Goal: Information Seeking & Learning: Learn about a topic

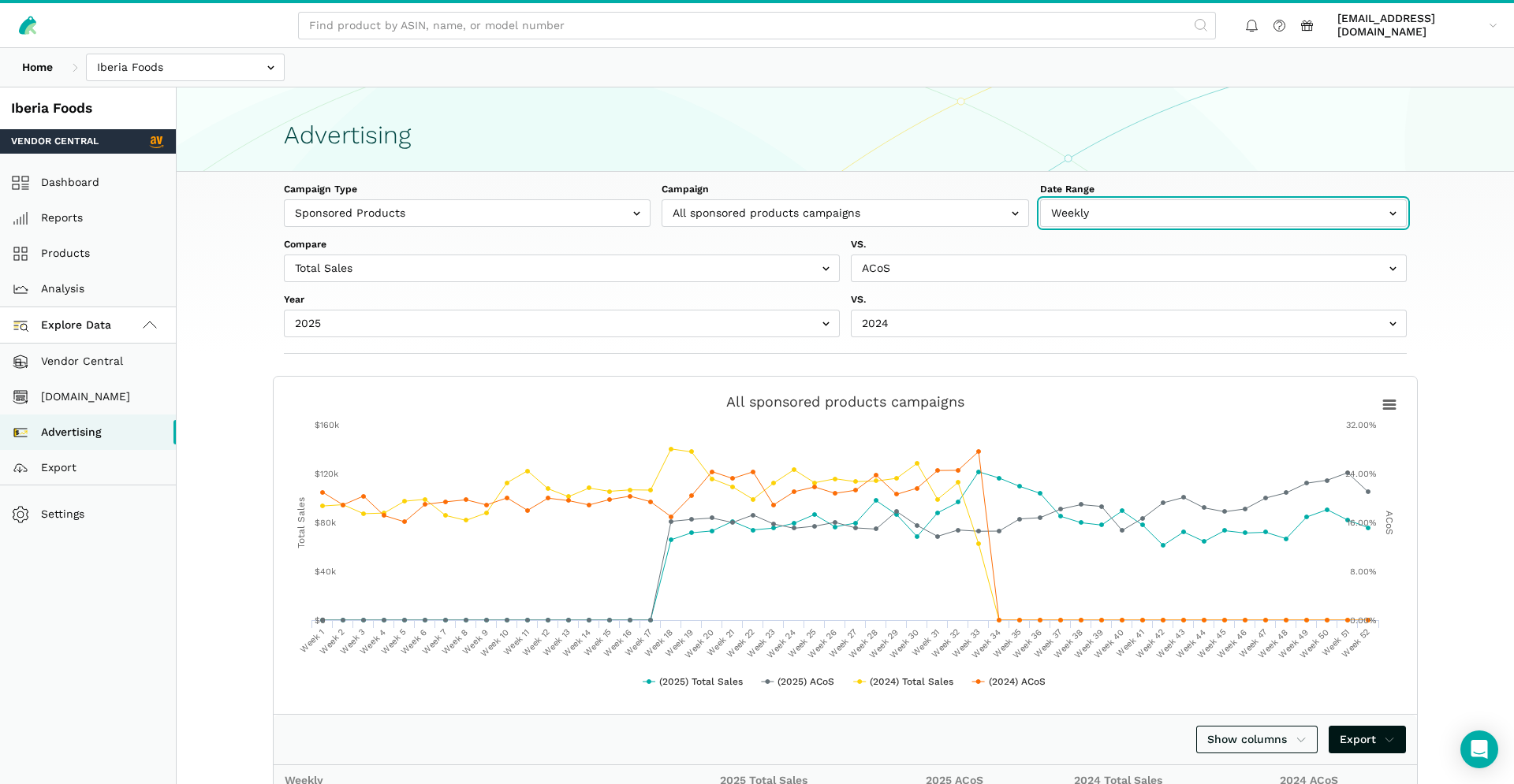
click at [1097, 213] on input "text" at bounding box center [1223, 213] width 367 height 28
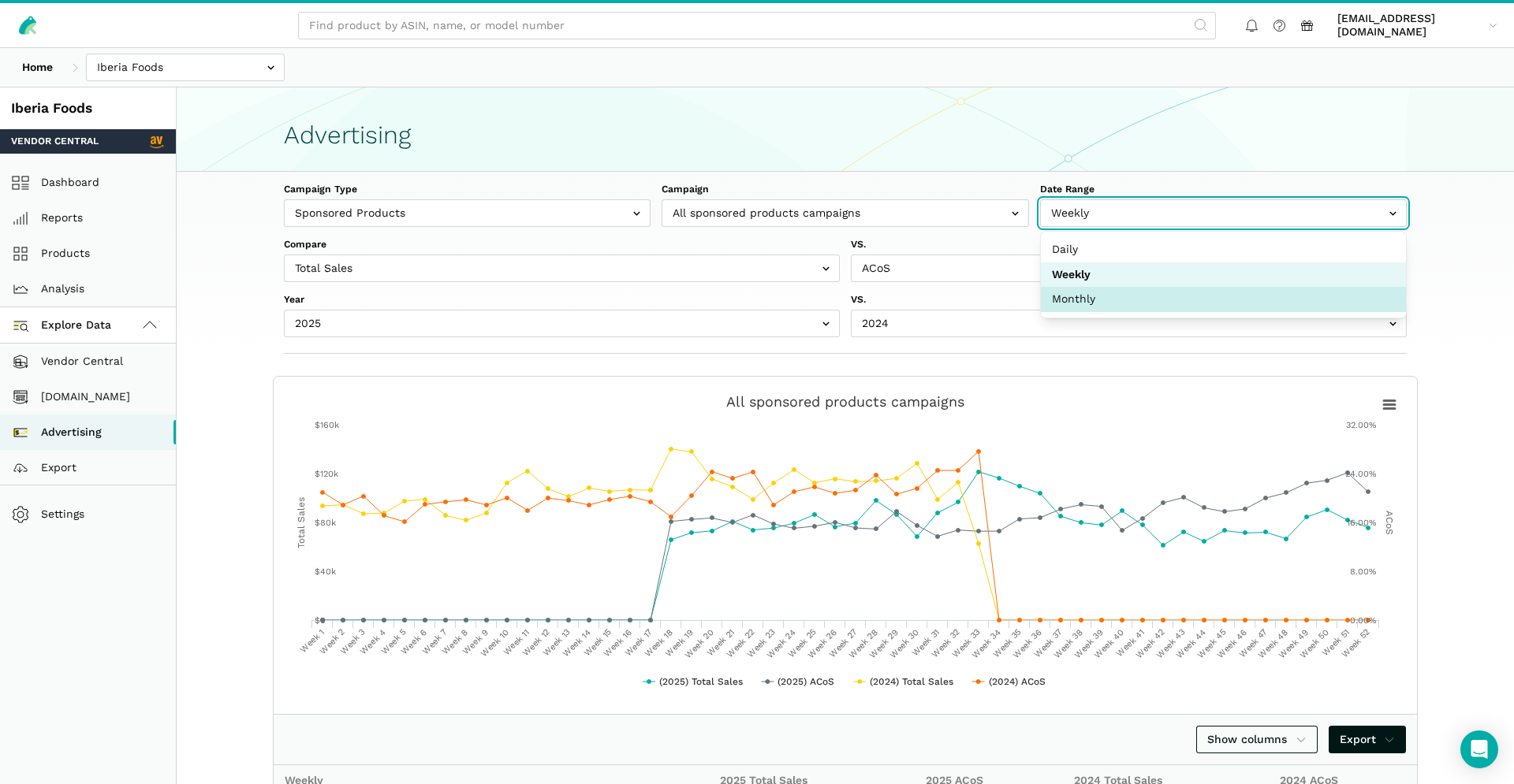
select select "Monthly"
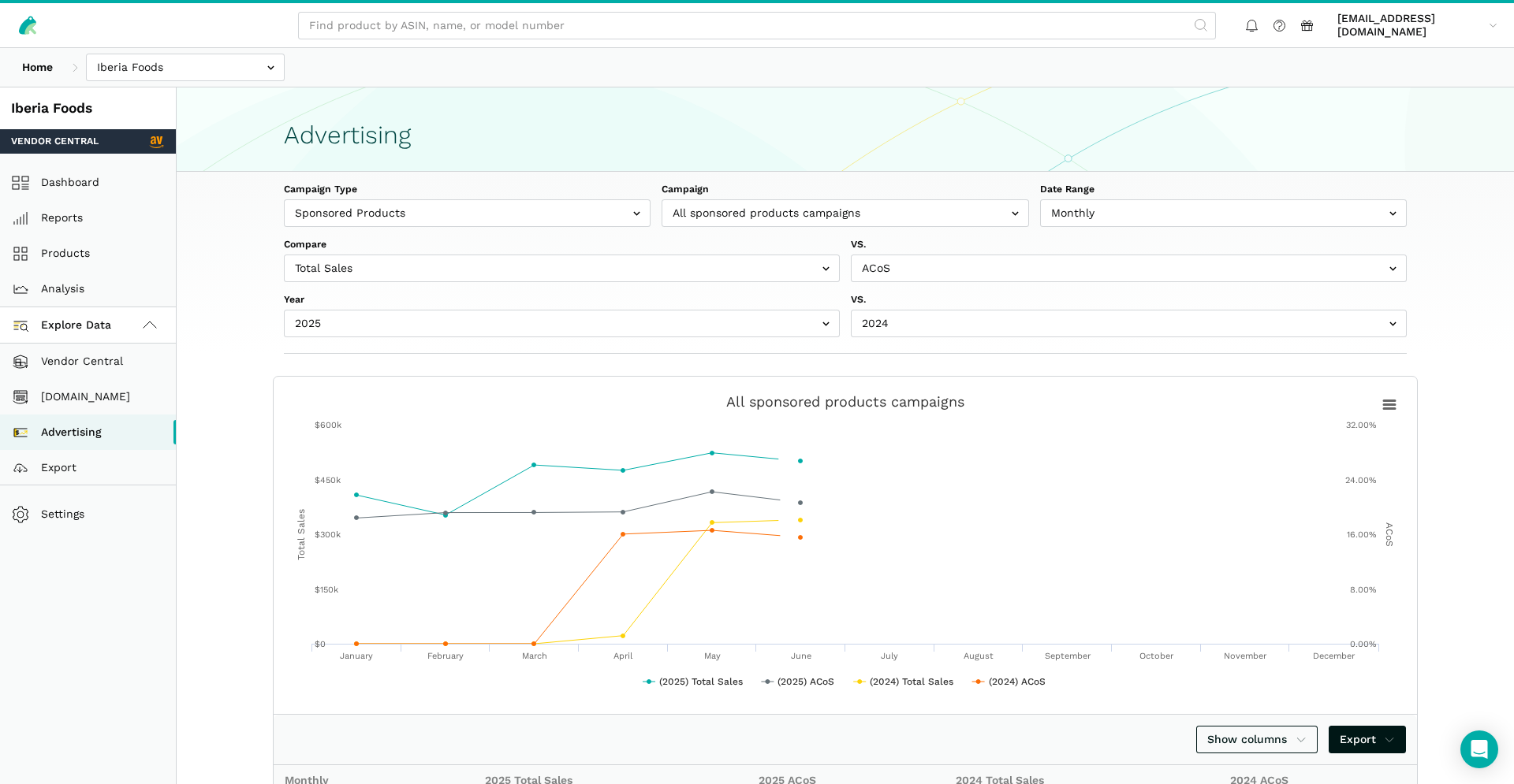
click at [457, 227] on div "Campaign Type Sponsored Products Headline Search Campaign All sponsored product…" at bounding box center [845, 263] width 1211 height 182
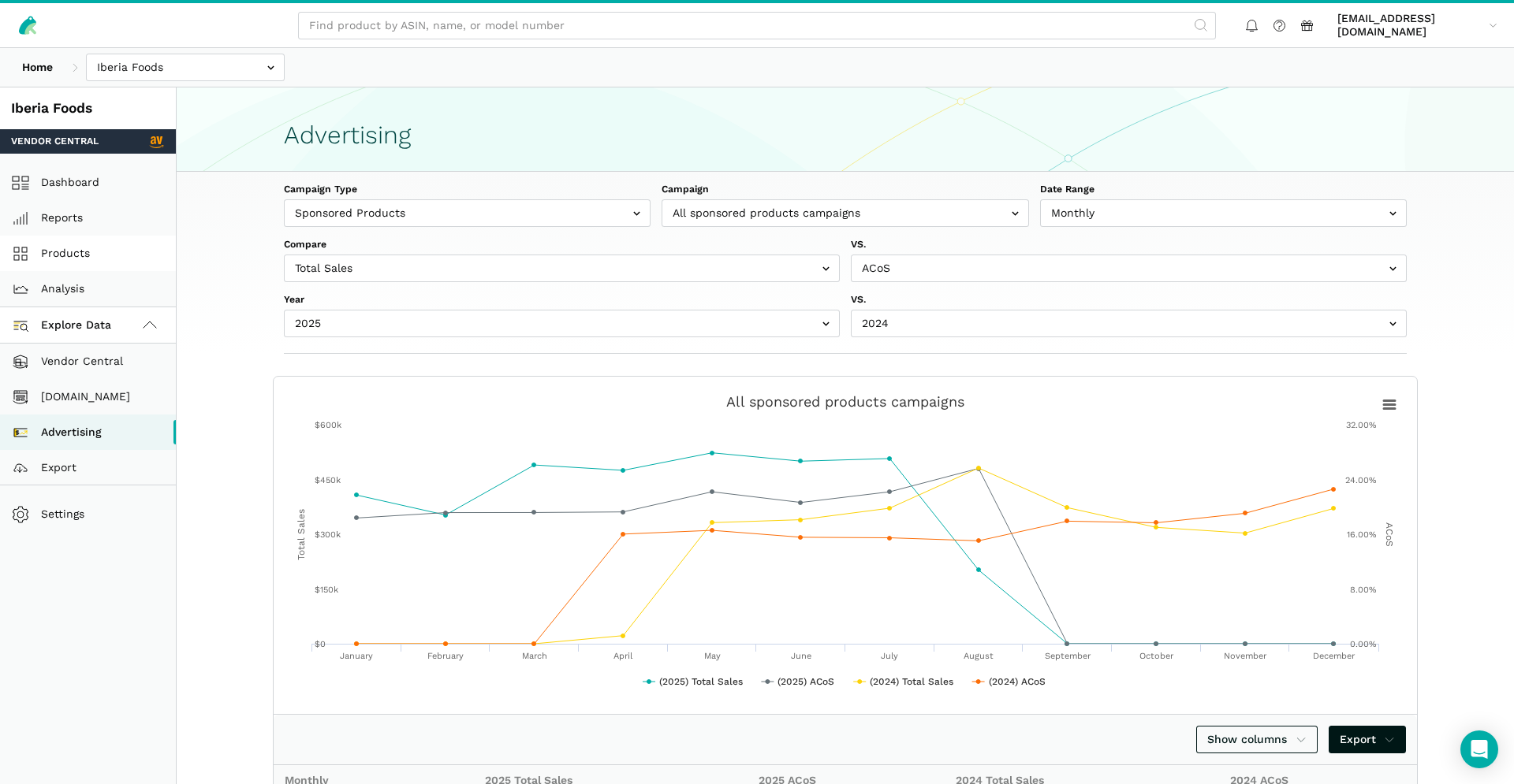
click at [89, 245] on link "Products" at bounding box center [88, 253] width 176 height 36
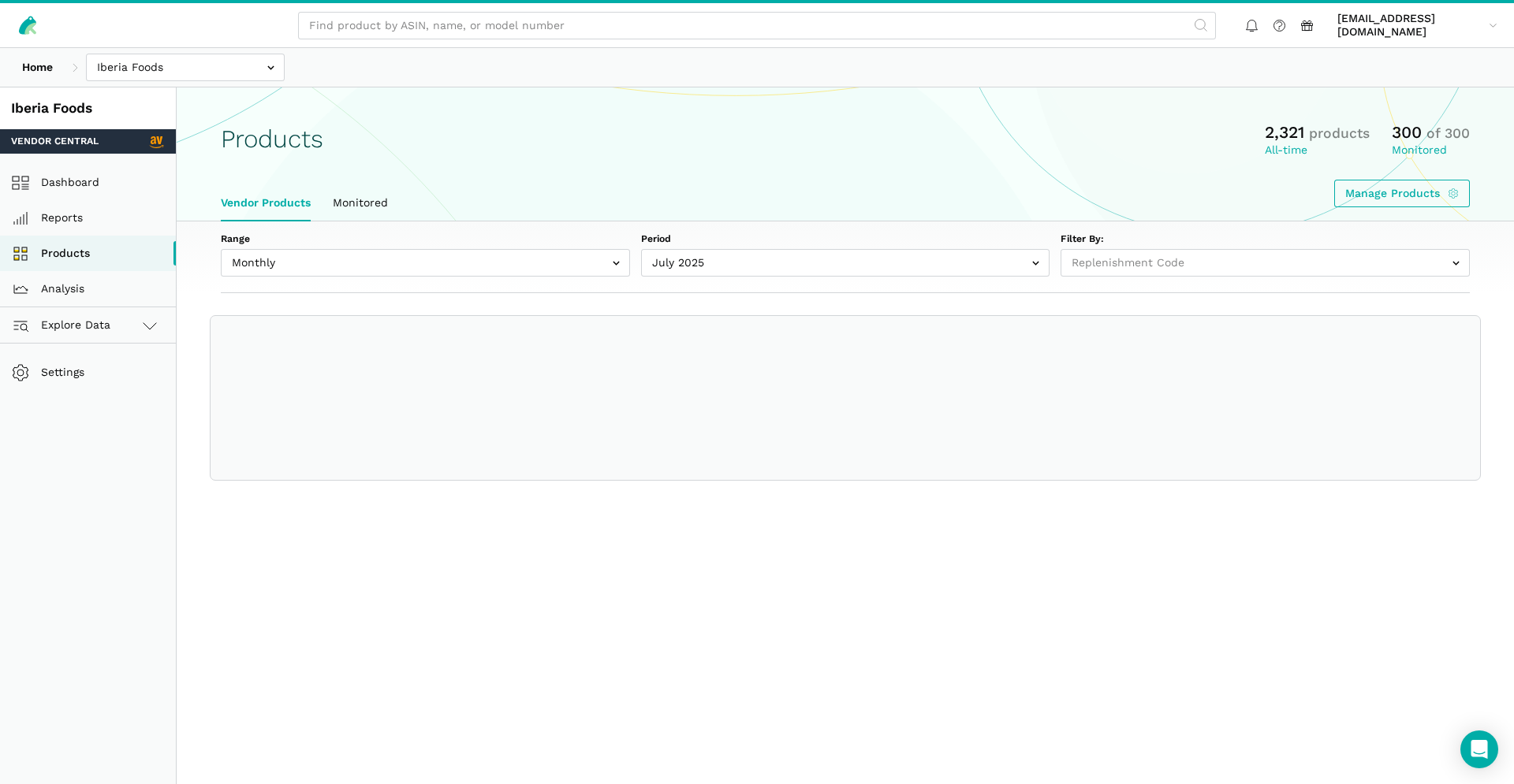
select select
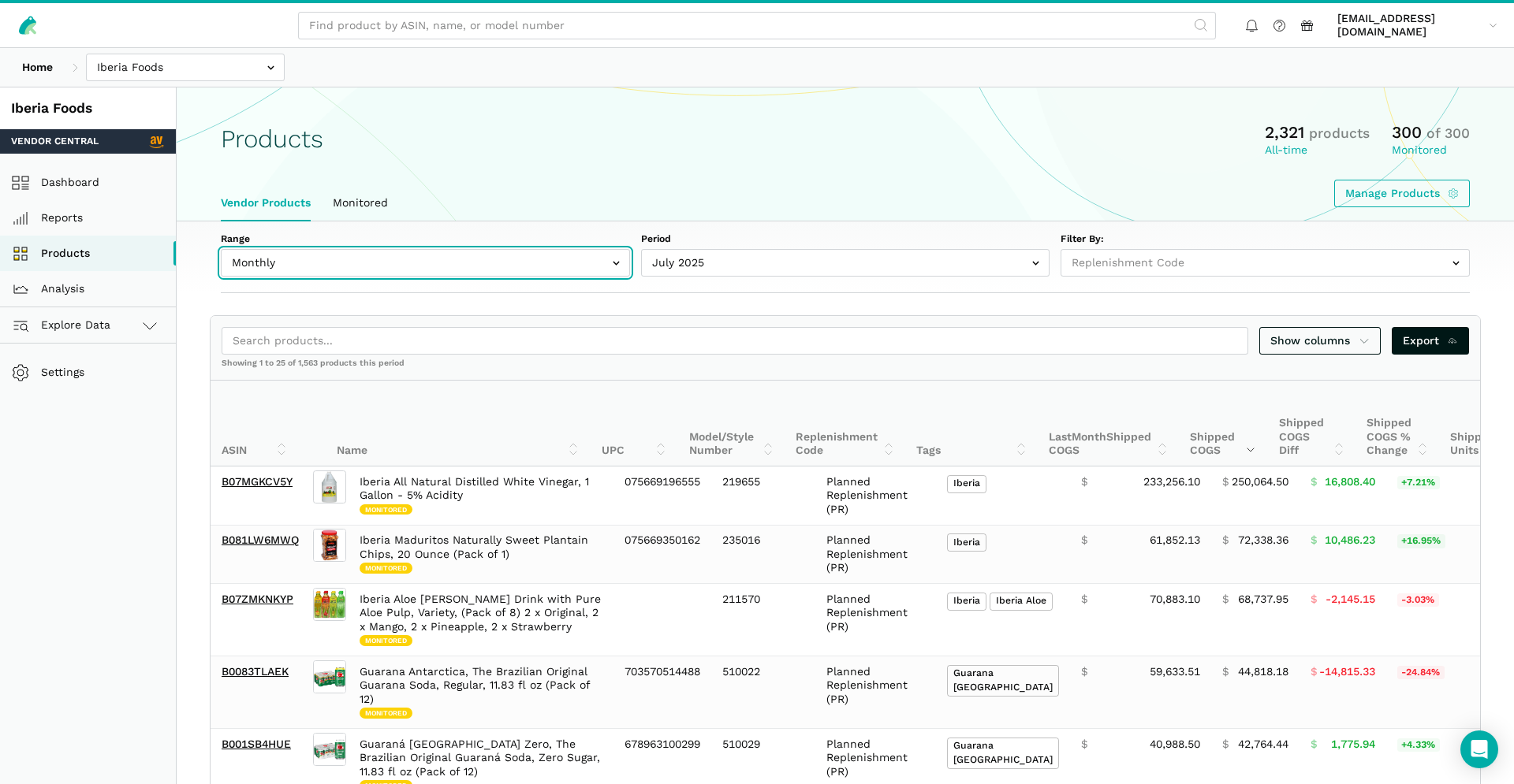
click at [545, 267] on input "text" at bounding box center [425, 263] width 410 height 28
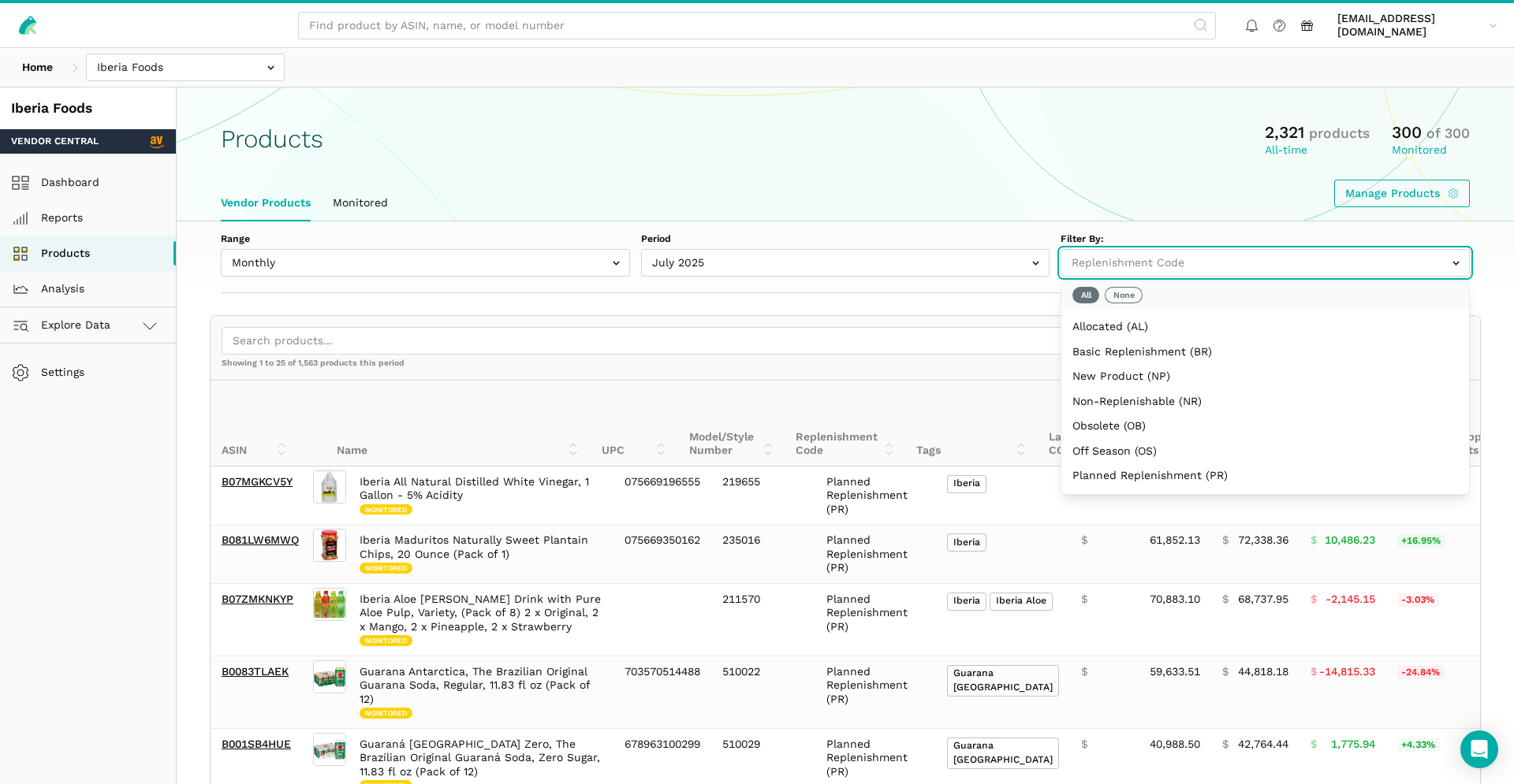
click at [1135, 263] on input "text" at bounding box center [1265, 263] width 410 height 28
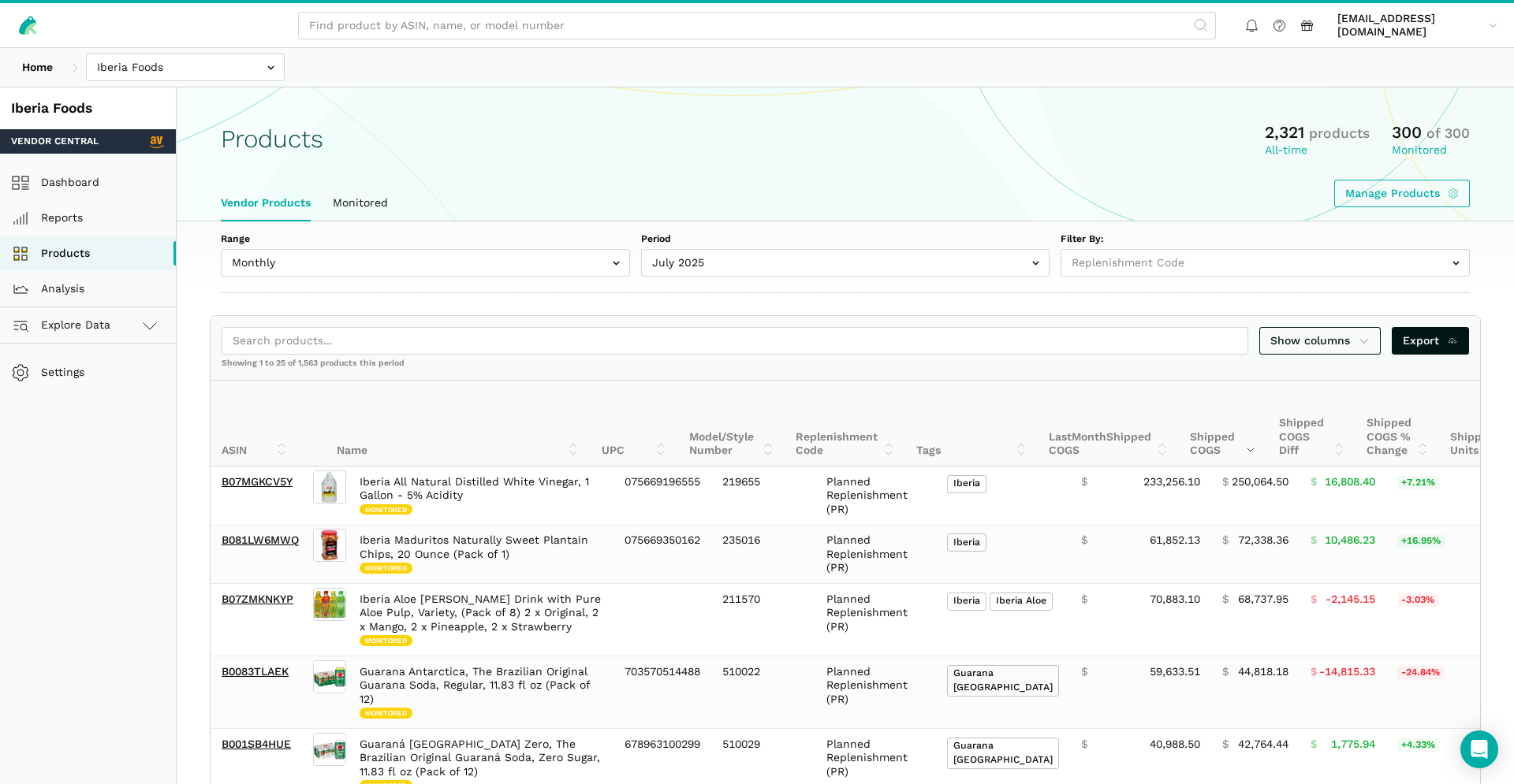
click at [1144, 227] on div "Range Monthly Weekly Period July 2025 June 2025 May 2025 April 2025 March 2025 …" at bounding box center [845, 257] width 1337 height 72
drag, startPoint x: 123, startPoint y: 291, endPoint x: 415, endPoint y: 307, distance: 292.4
click at [124, 291] on link "Analysis" at bounding box center [88, 288] width 176 height 36
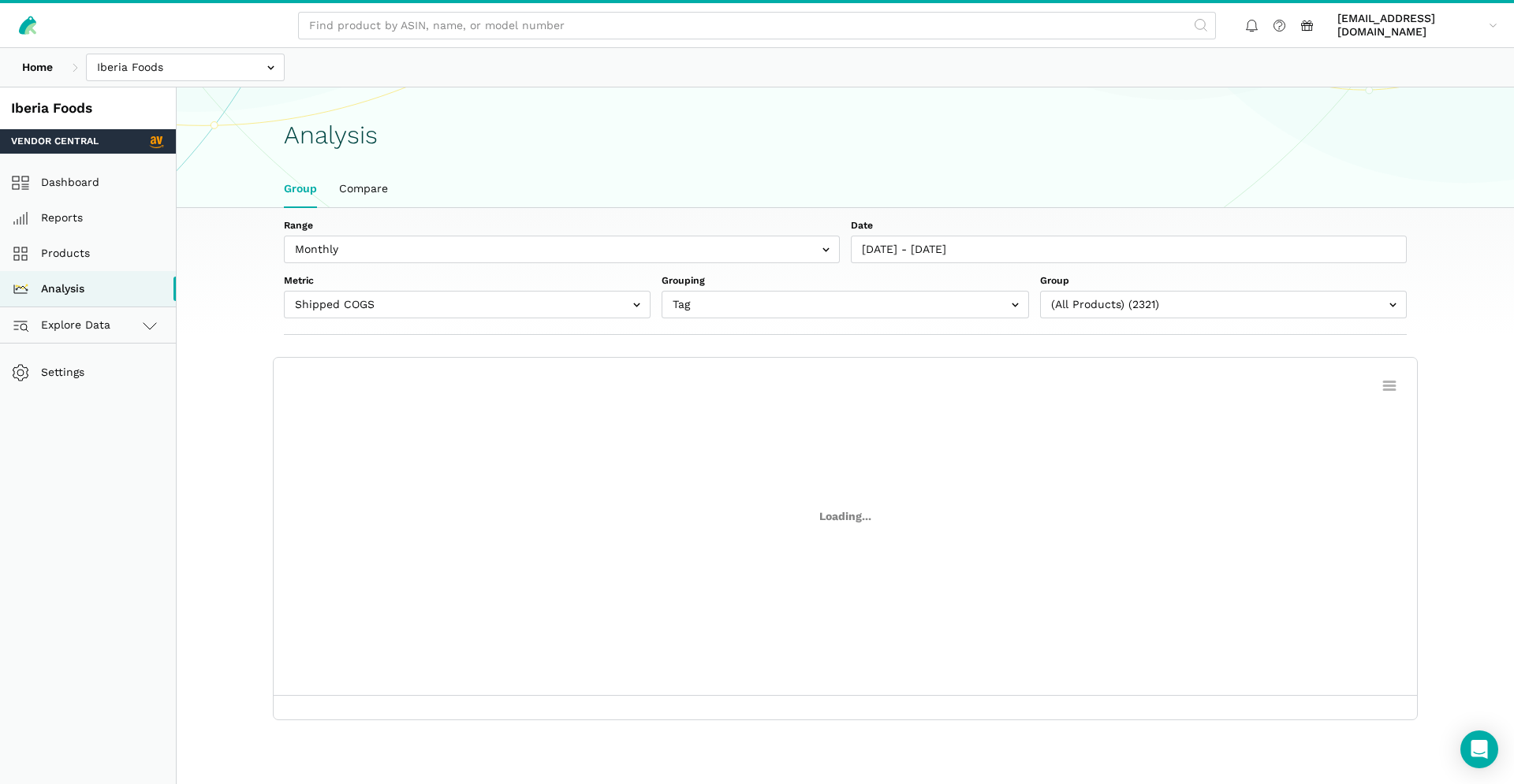
scroll to position [6, 0]
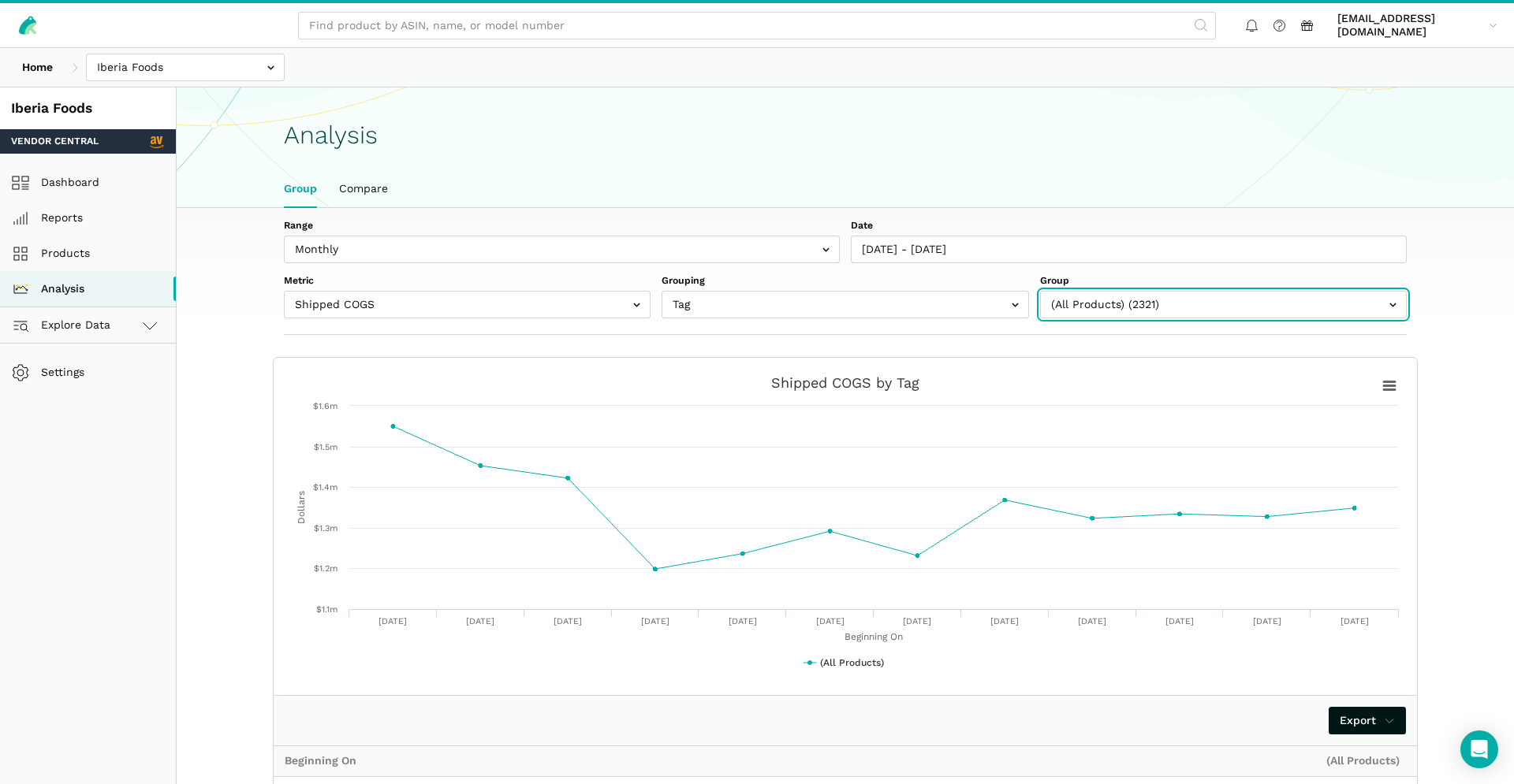
click at [1177, 294] on input "text" at bounding box center [1223, 304] width 367 height 28
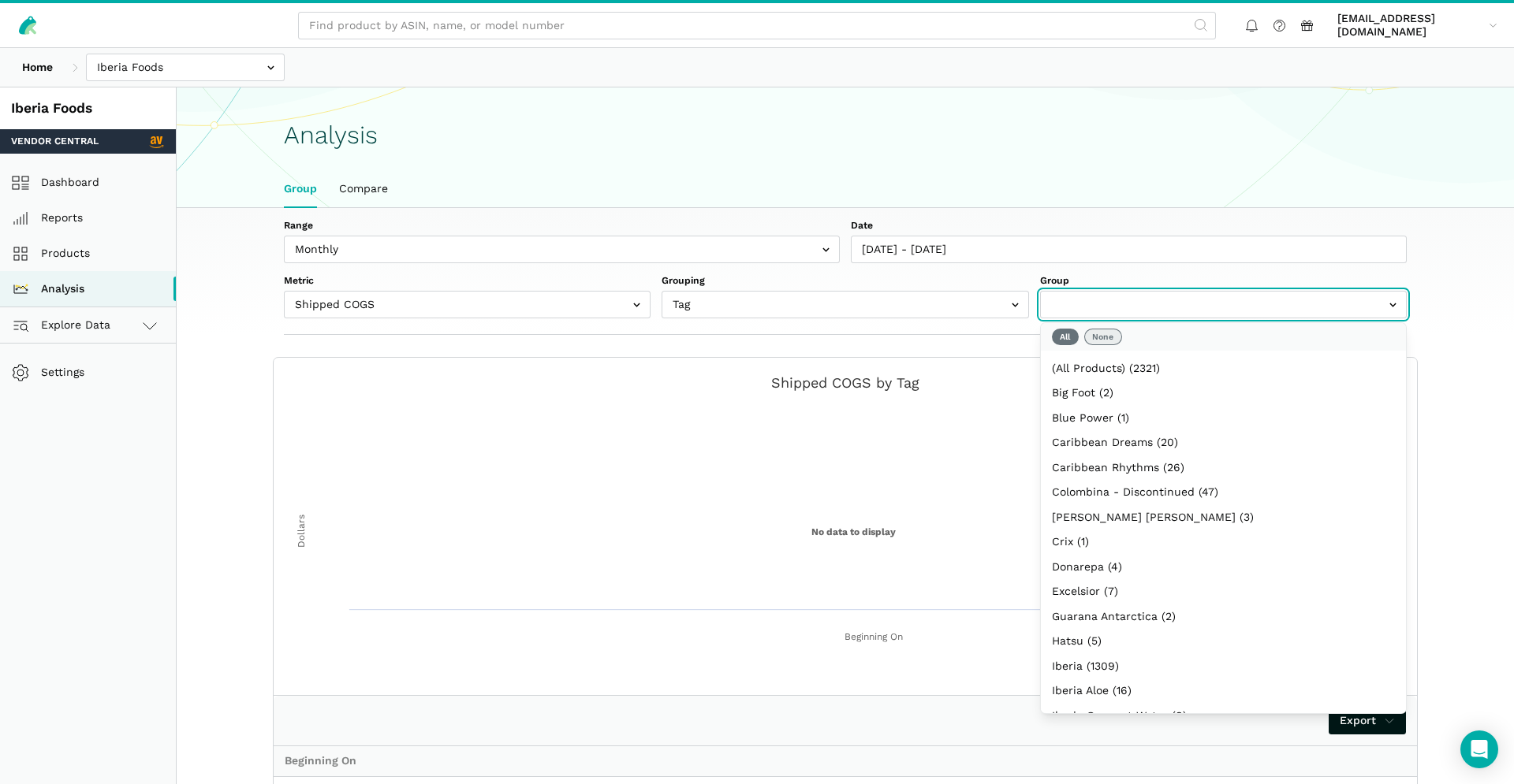
click at [1115, 336] on button "None" at bounding box center [1104, 337] width 38 height 17
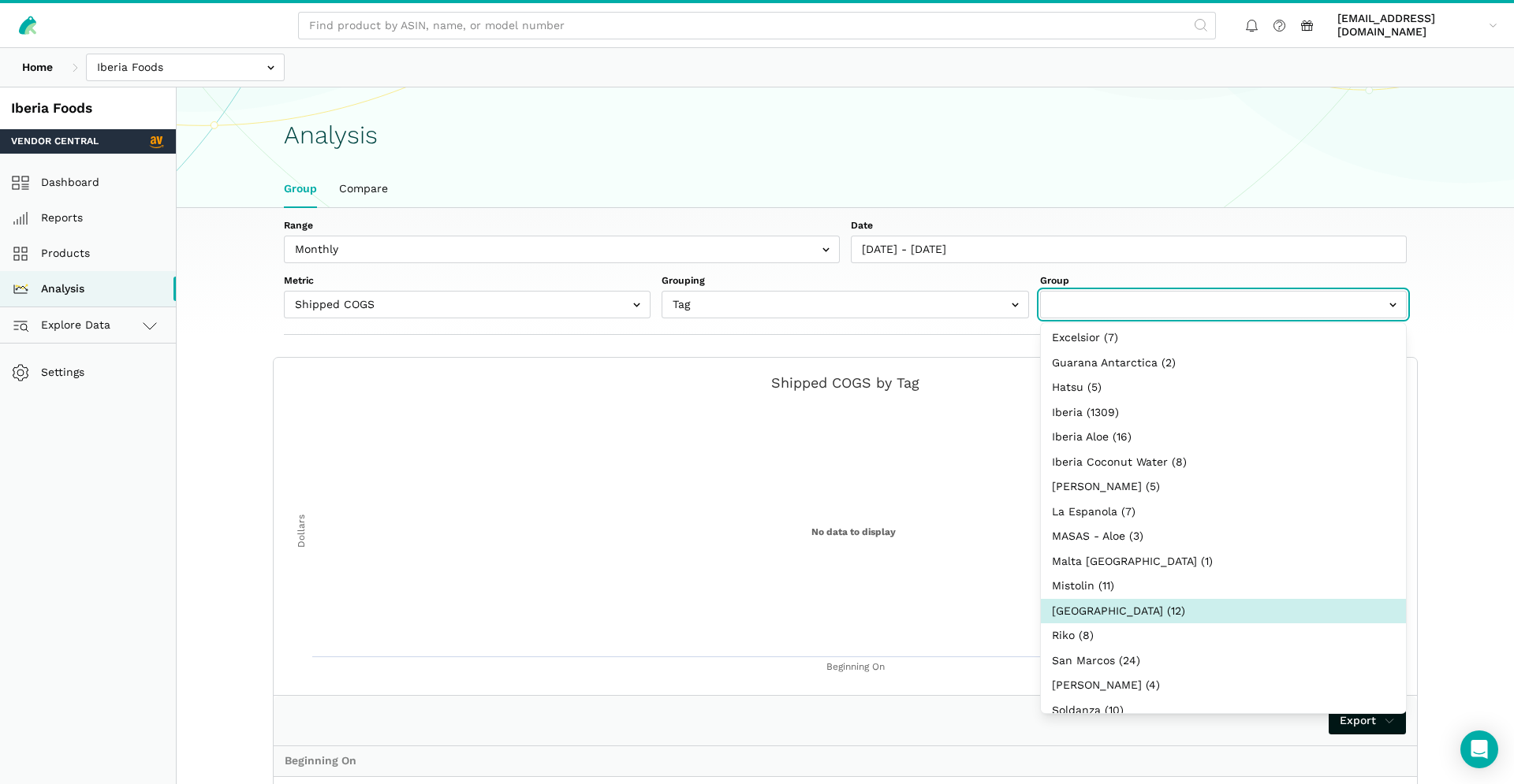
scroll to position [368, 0]
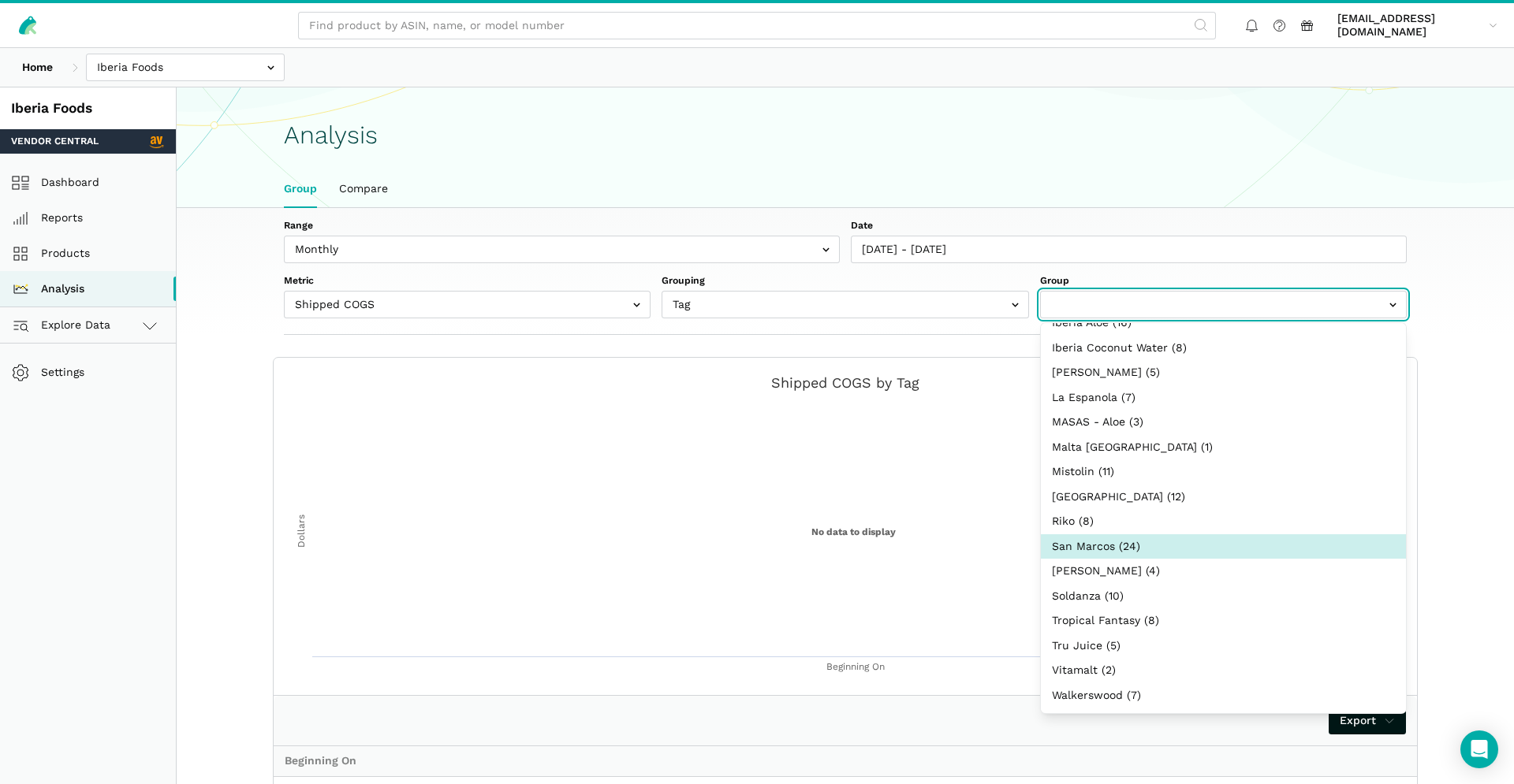
select select "San Marcos"
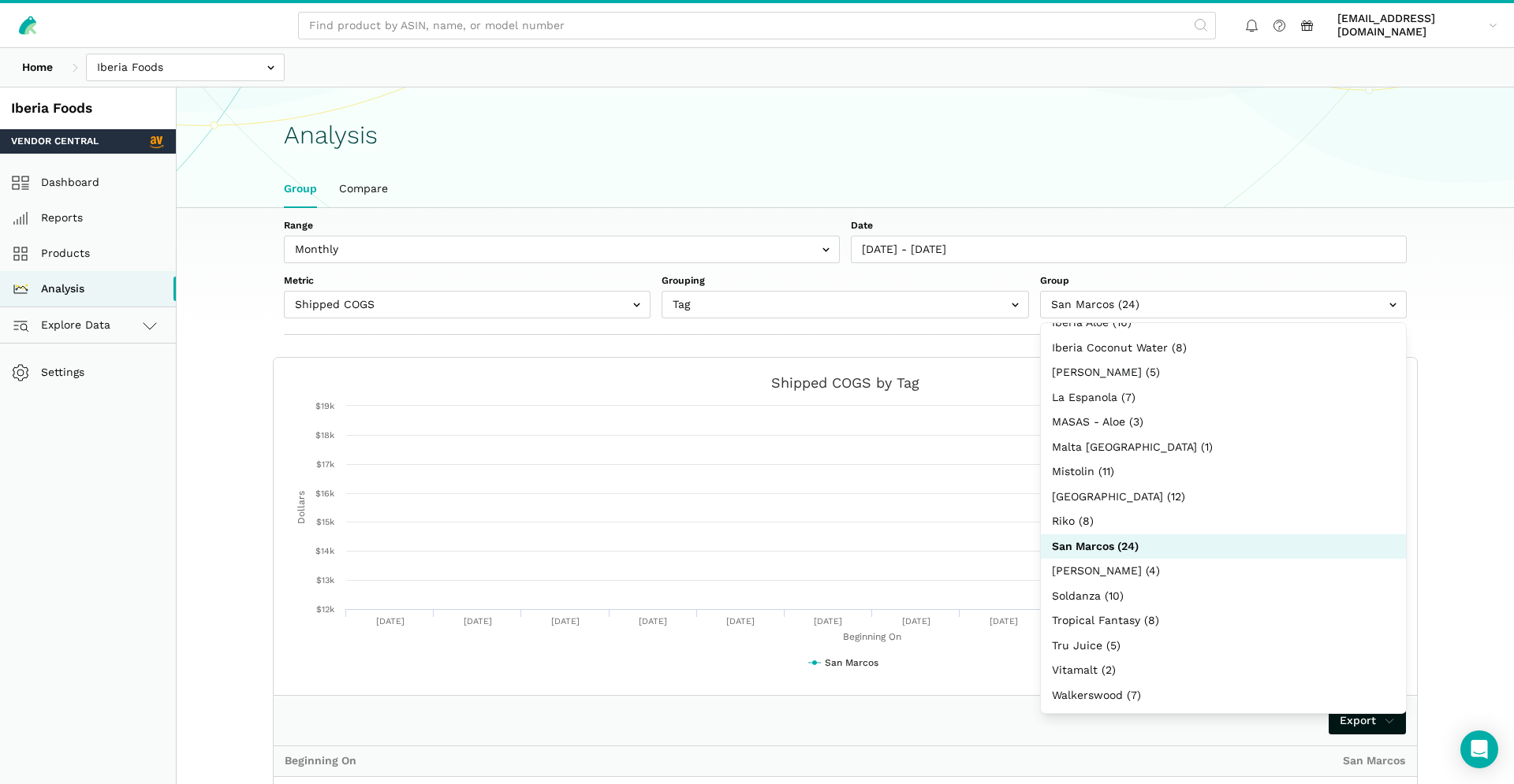
click at [1161, 208] on div "Range Weekly Monthly Date 07/28/2024 - 08/02/2025 Metric Shipped COGS Net Recei…" at bounding box center [845, 272] width 1211 height 127
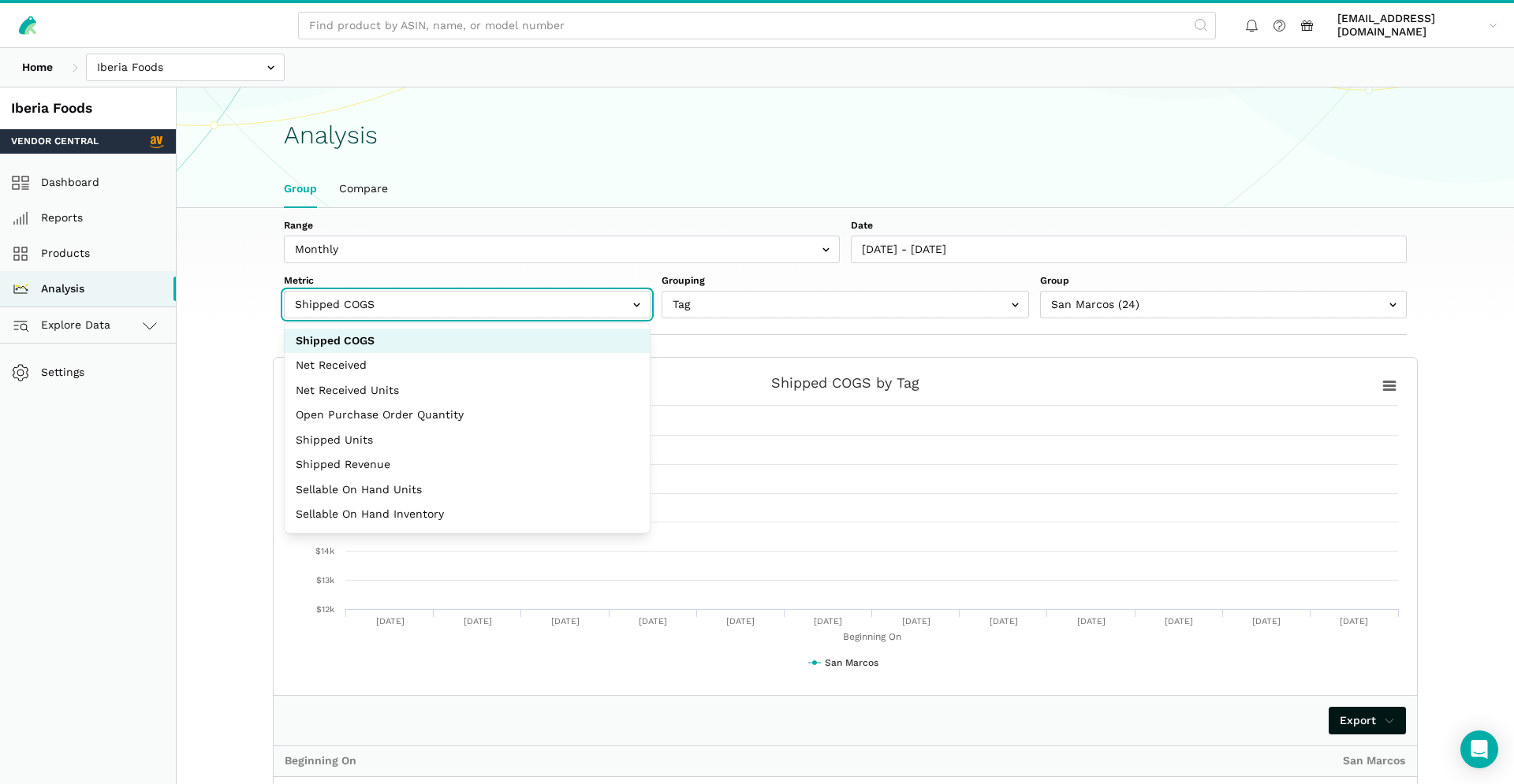
click at [538, 315] on input "text" at bounding box center [467, 304] width 367 height 28
select select "shipped_revenue_cents"
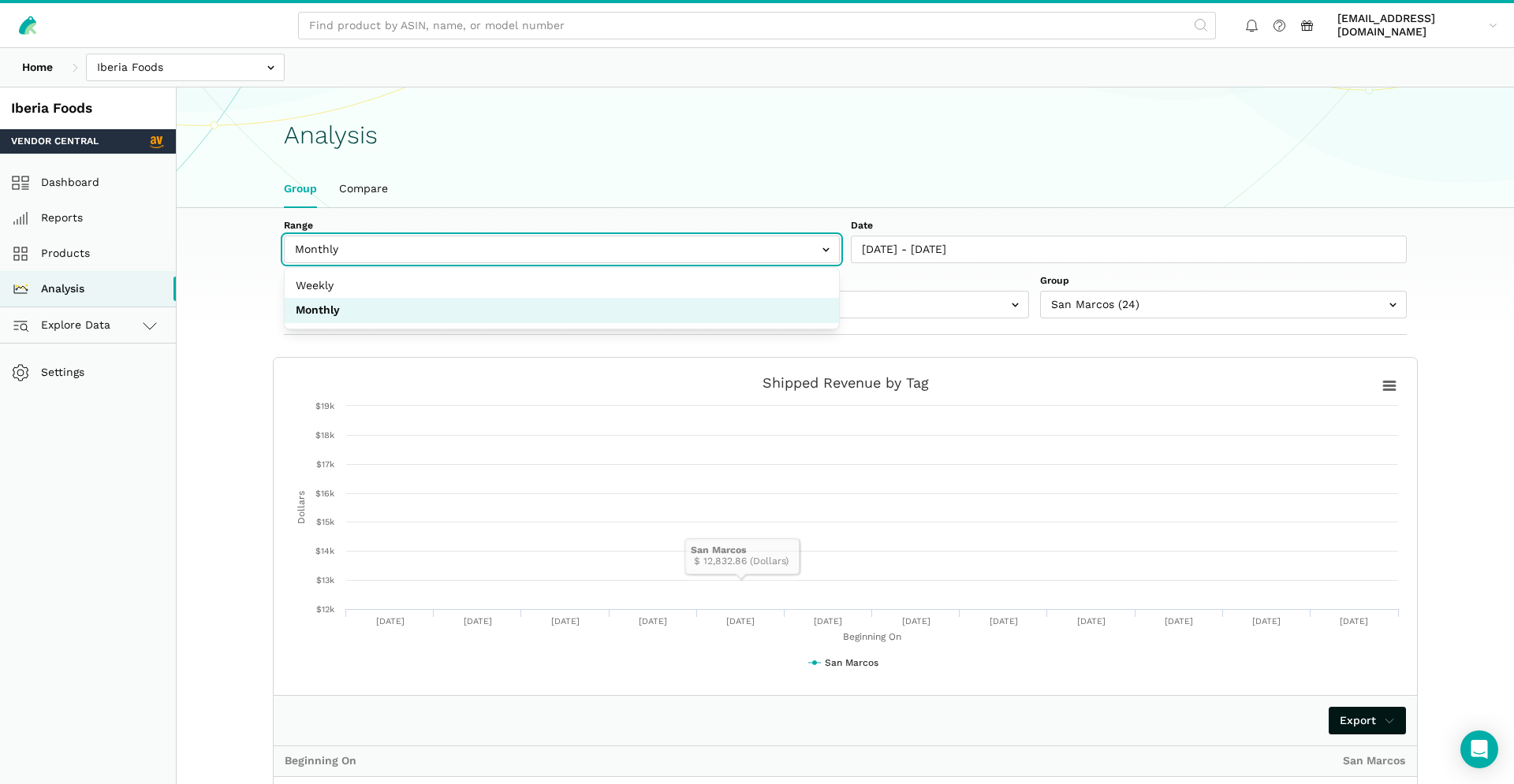
click at [572, 256] on input "text" at bounding box center [562, 249] width 556 height 28
select select "weekly"
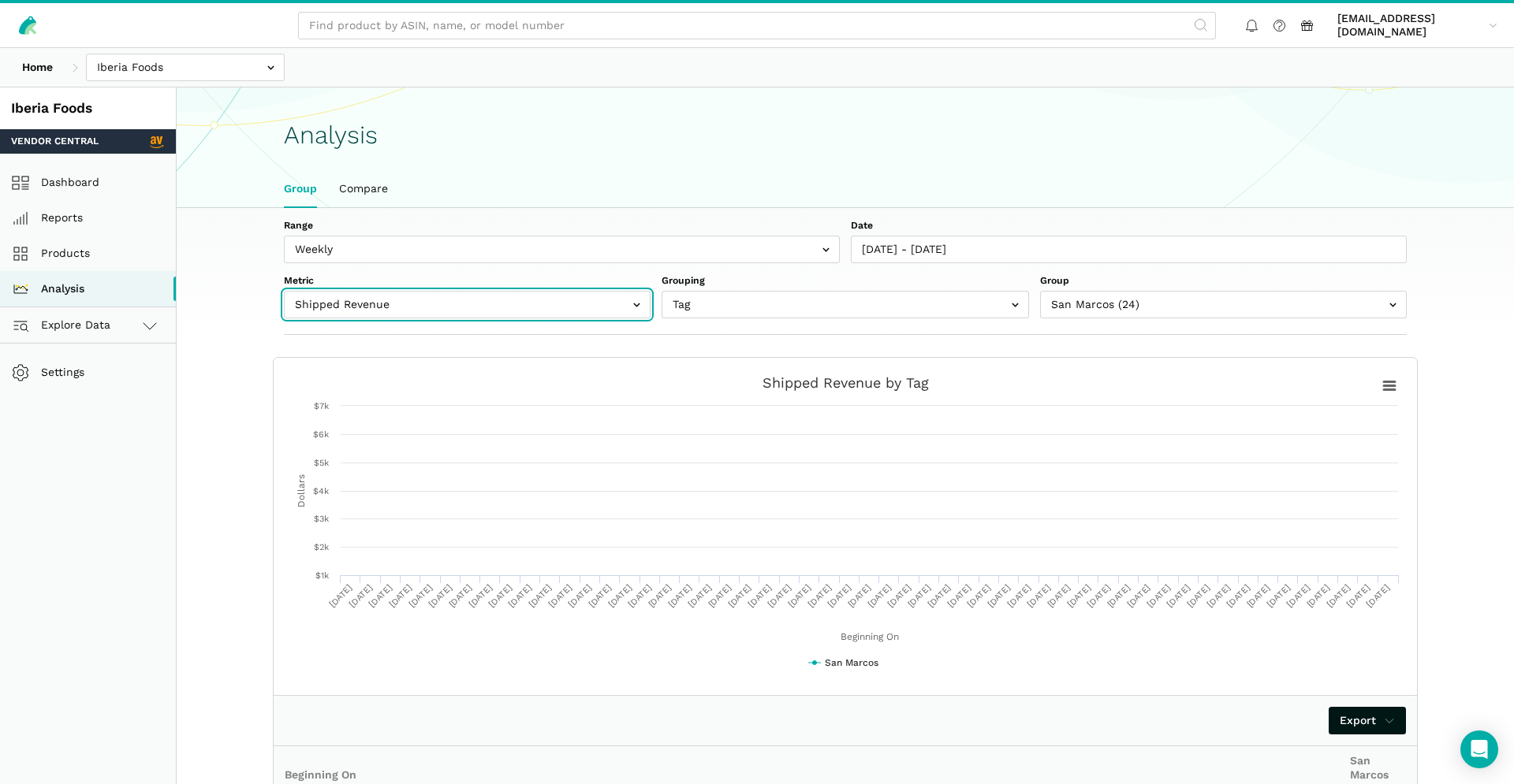
click at [418, 299] on input "text" at bounding box center [467, 304] width 367 height 28
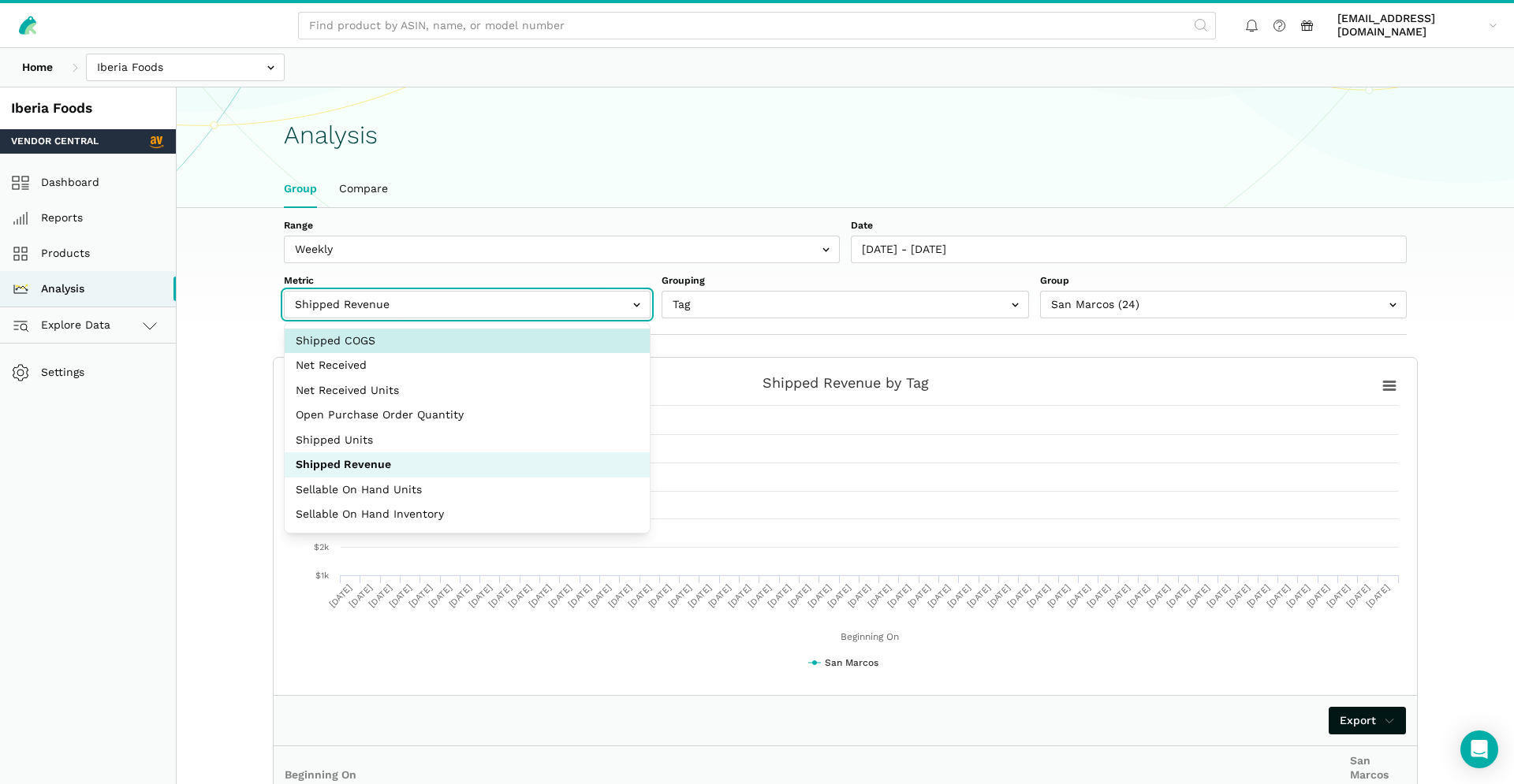
select select "shipped_cogs_cents"
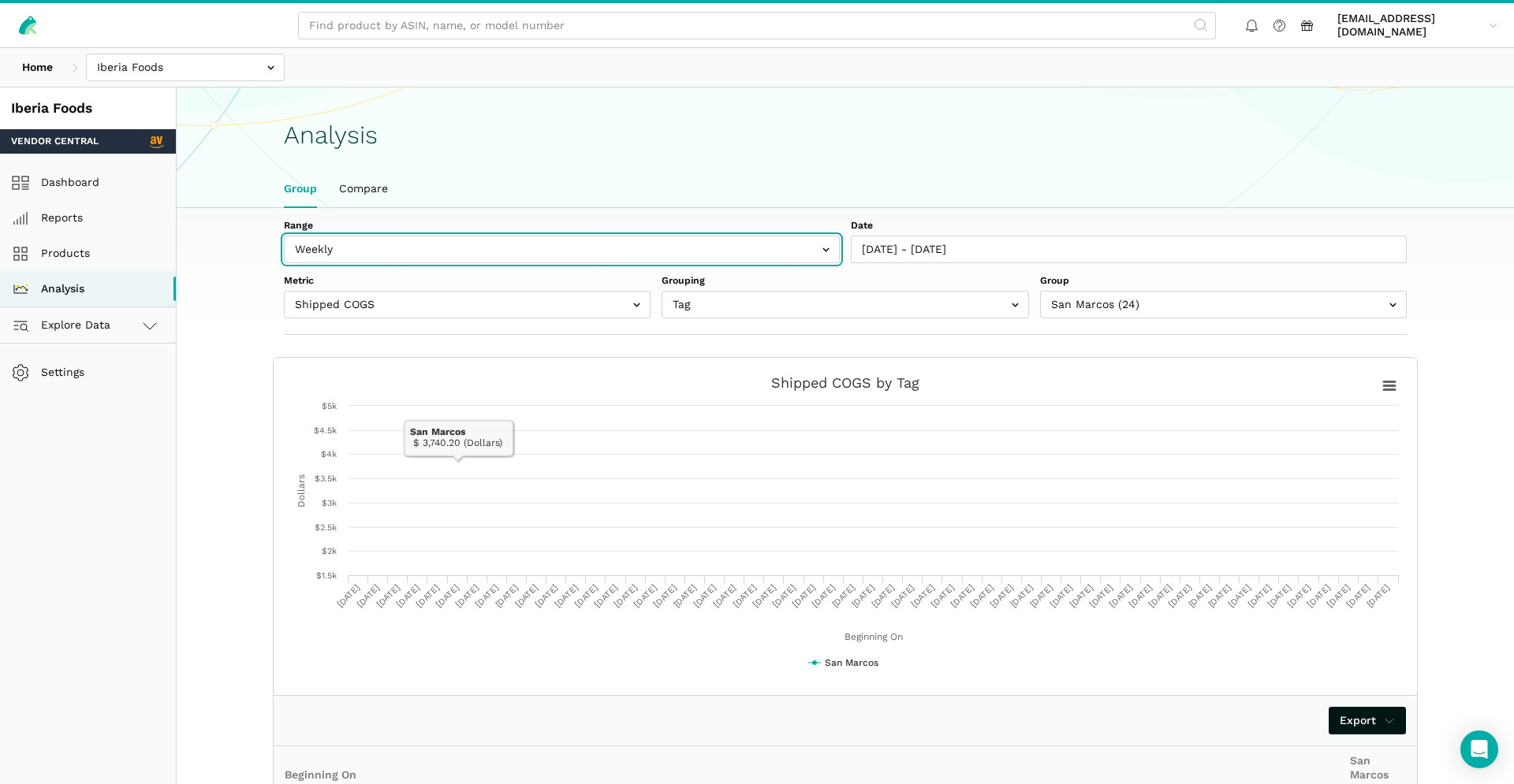
drag, startPoint x: 448, startPoint y: 253, endPoint x: 429, endPoint y: 265, distance: 22.5
click at [448, 254] on input "text" at bounding box center [562, 249] width 556 height 28
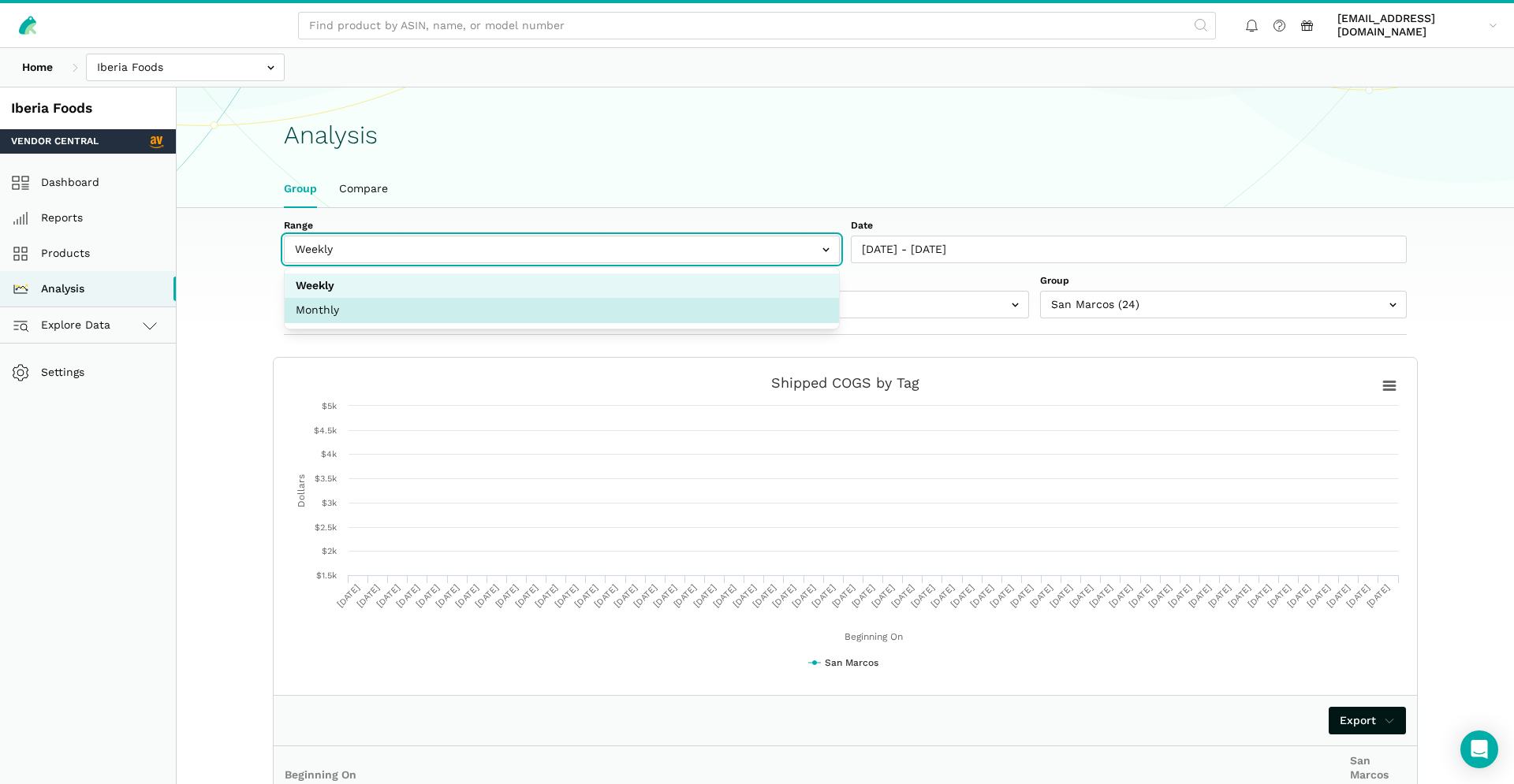
select select "monthly"
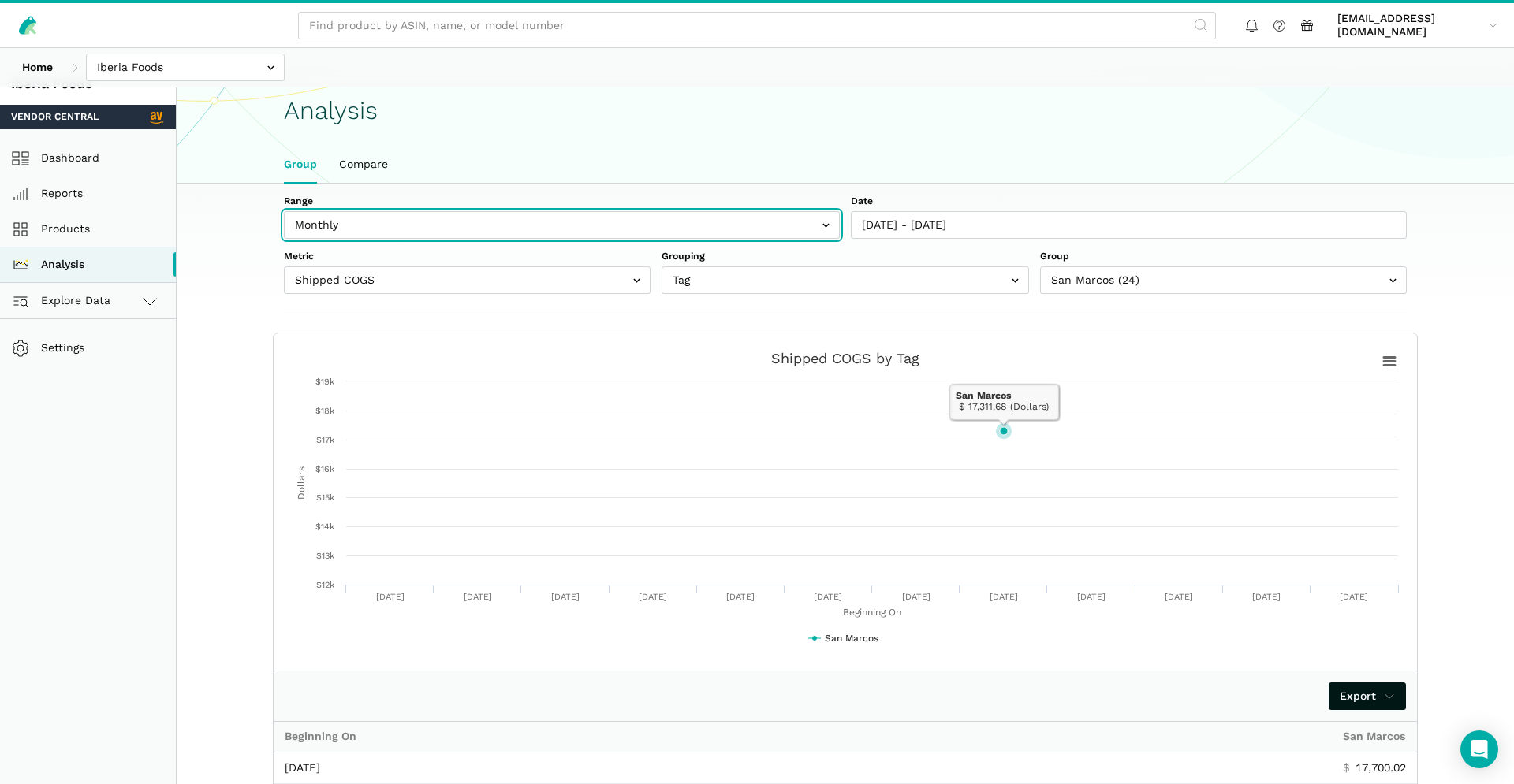
scroll to position [0, 0]
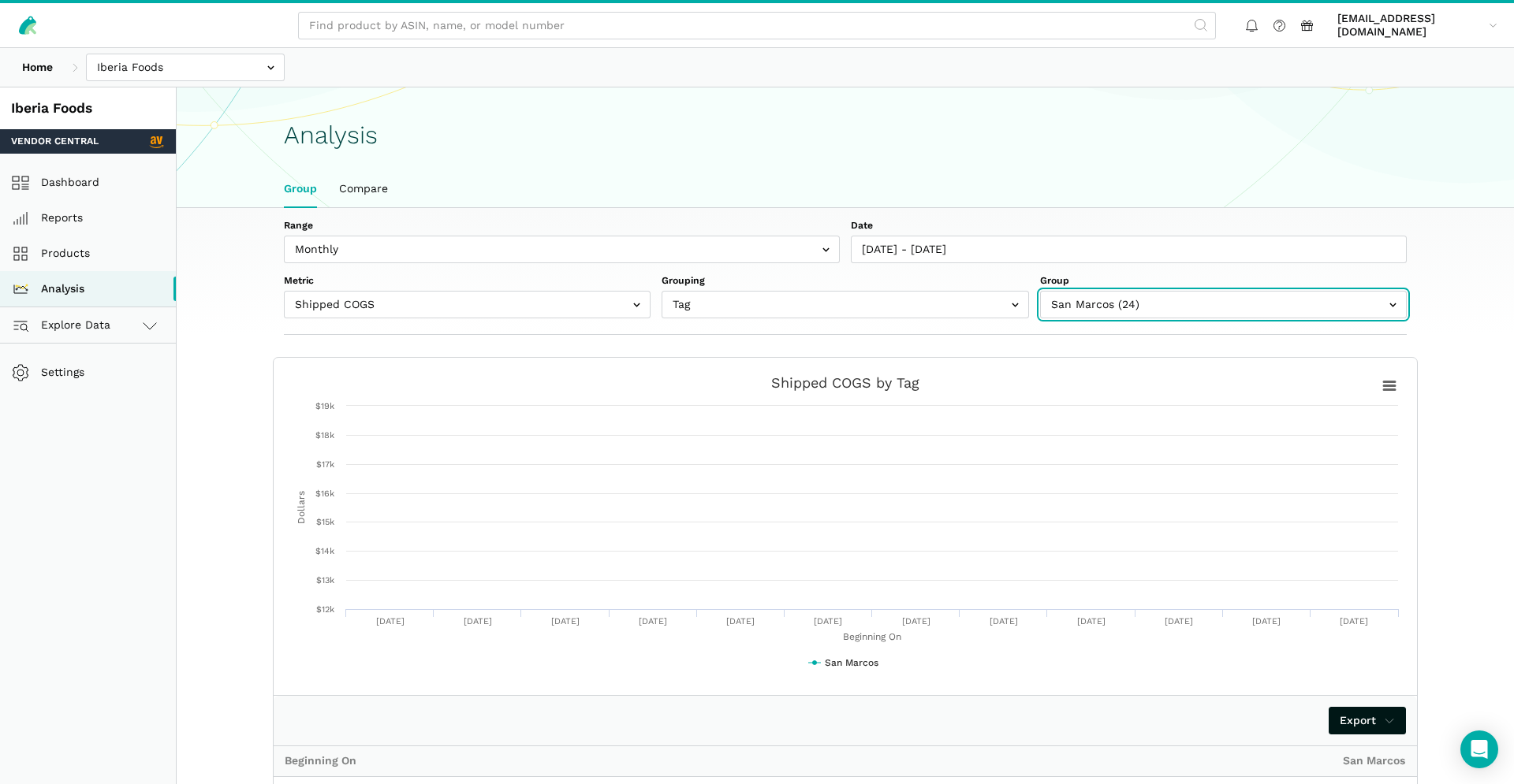
click at [1109, 299] on input "text" at bounding box center [1223, 304] width 367 height 28
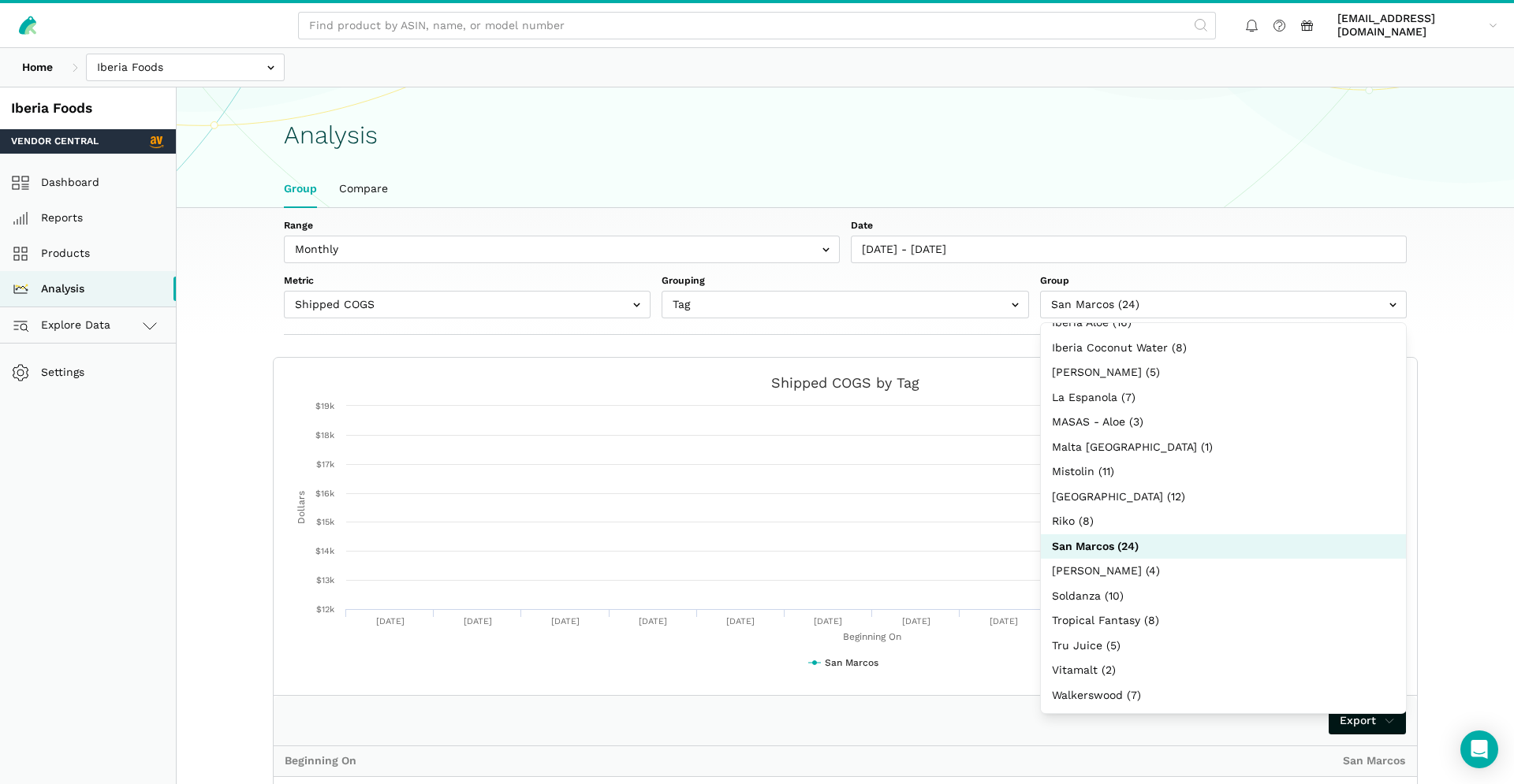
click at [1107, 184] on ul "Group Compare" at bounding box center [845, 189] width 1145 height 36
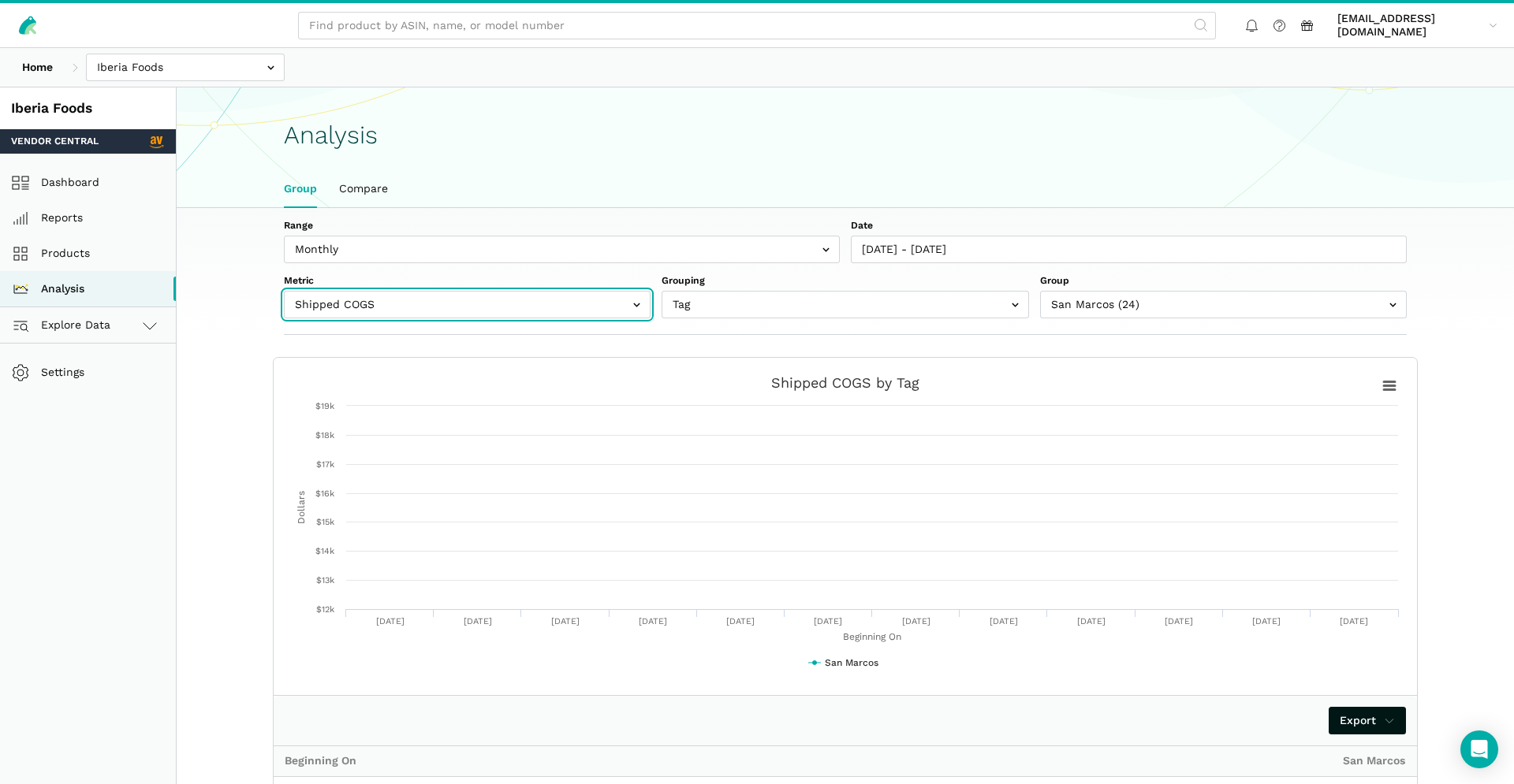
click at [491, 306] on input "text" at bounding box center [467, 304] width 367 height 28
click at [528, 303] on input "text" at bounding box center [467, 304] width 367 height 28
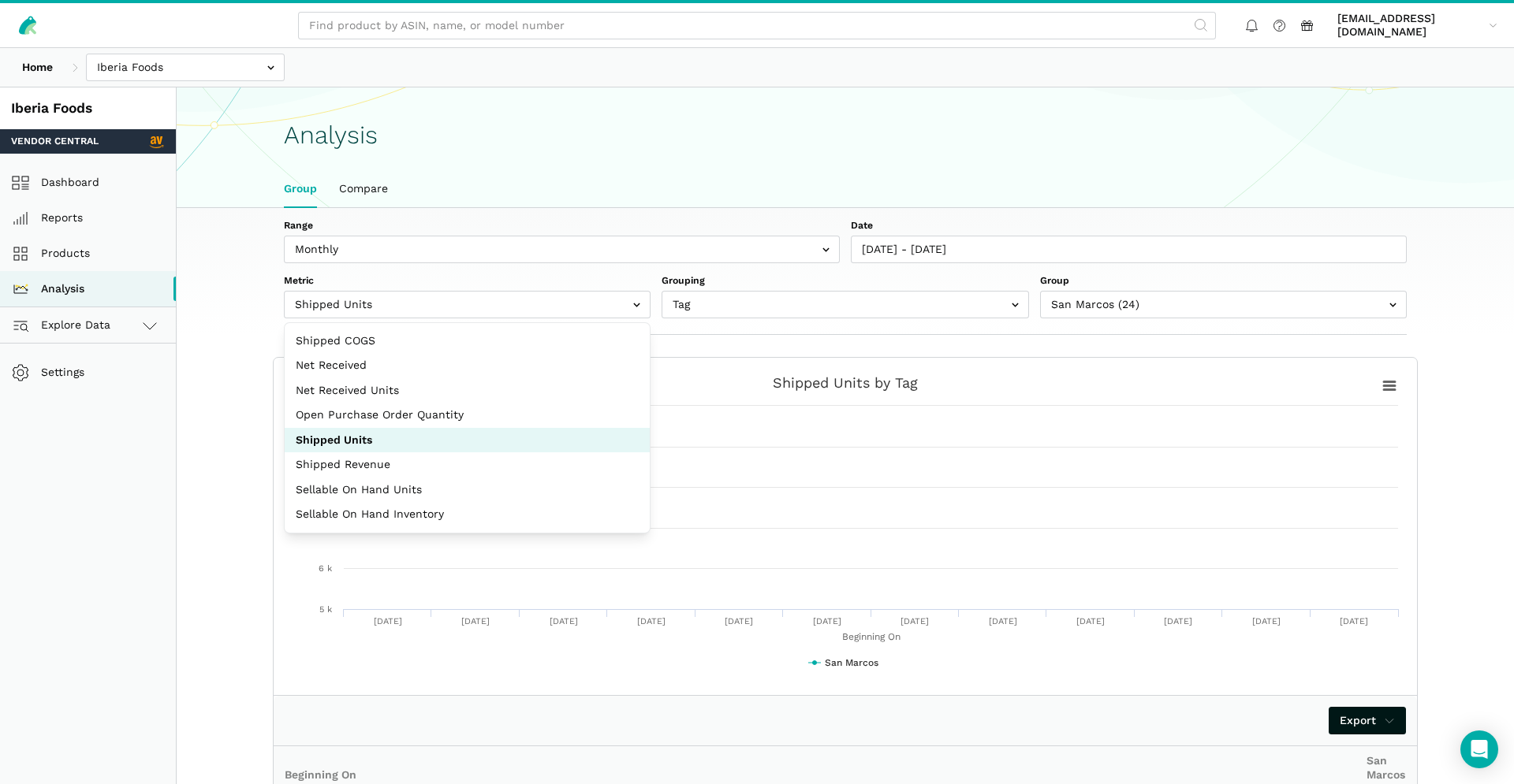
click at [216, 489] on div "Range Weekly Monthly Date 07/28/2024 - 08/02/2025 Metric Shipped COGS Net Recei…" at bounding box center [845, 698] width 1337 height 980
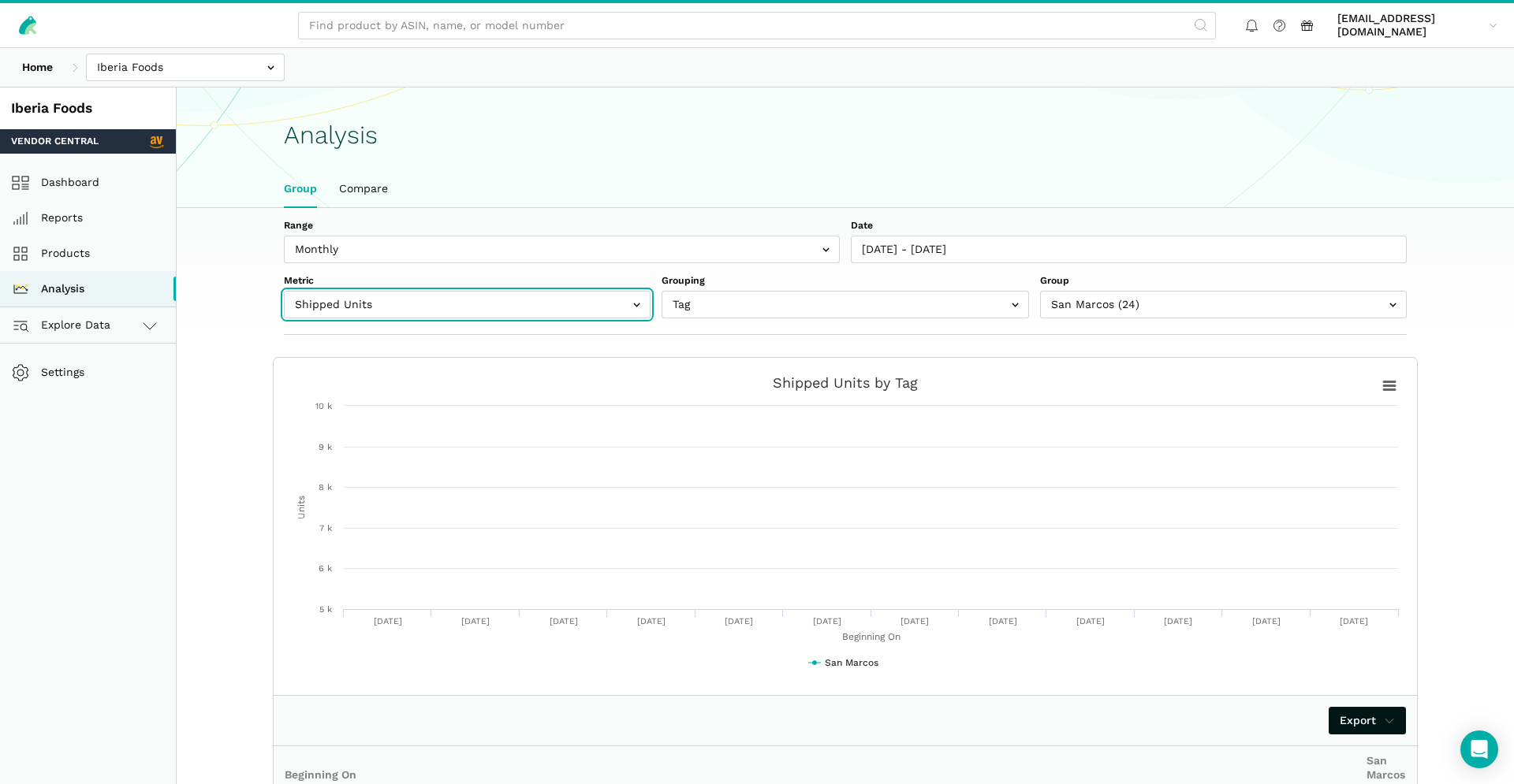
click at [478, 302] on input "text" at bounding box center [467, 304] width 367 height 28
click at [476, 310] on input "text" at bounding box center [467, 304] width 367 height 28
click at [490, 303] on input "text" at bounding box center [467, 304] width 367 height 28
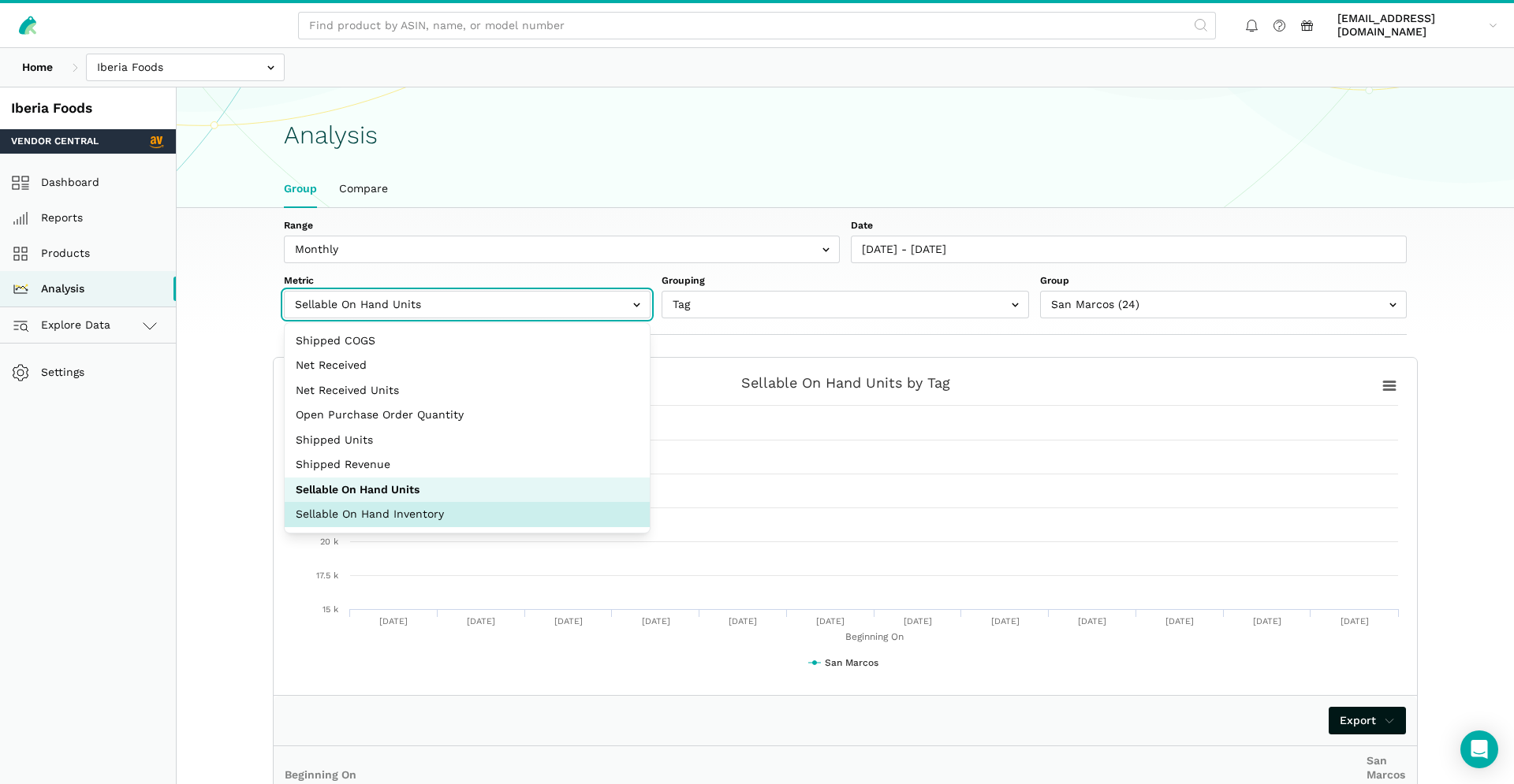
select select "sellable_on_hand_inventory_cents"
